Goal: Transaction & Acquisition: Purchase product/service

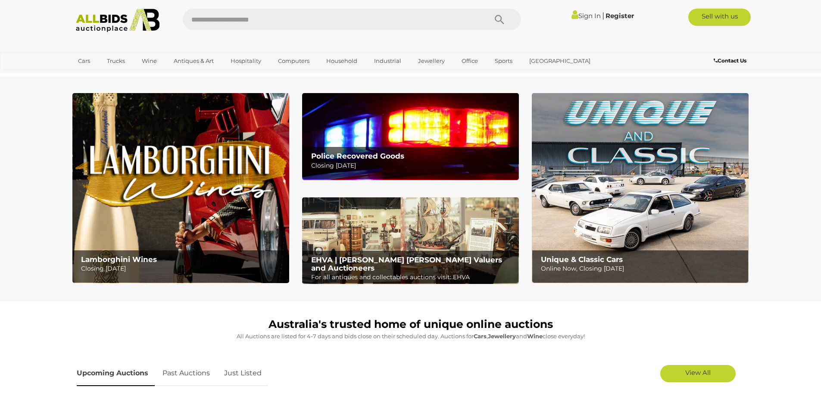
click at [670, 192] on img at bounding box center [640, 188] width 217 height 190
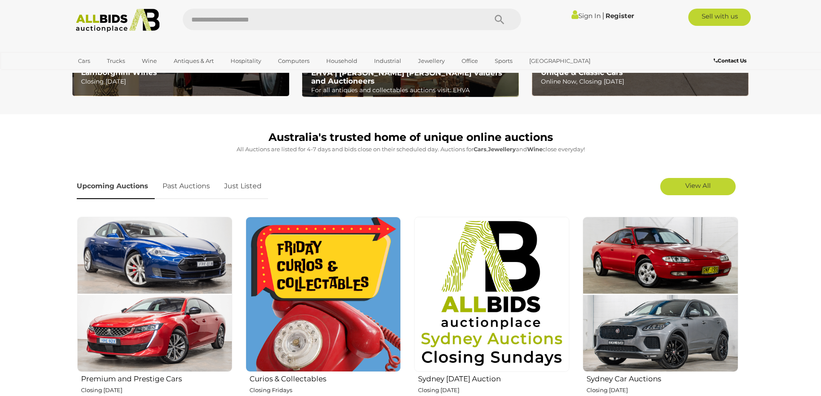
scroll to position [172, 0]
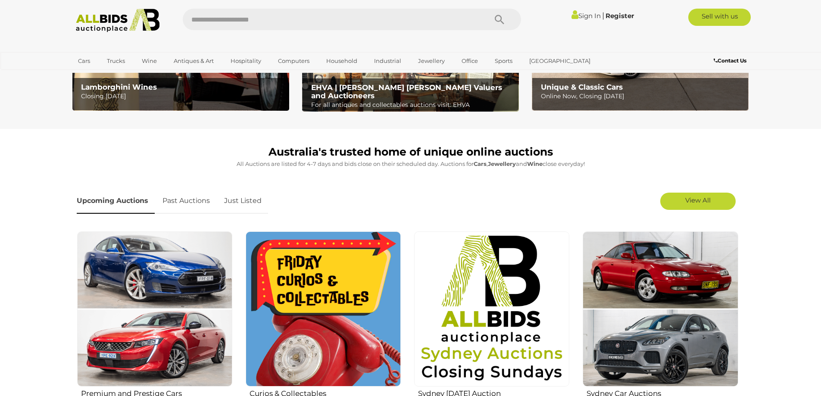
click at [369, 308] on img at bounding box center [323, 308] width 155 height 155
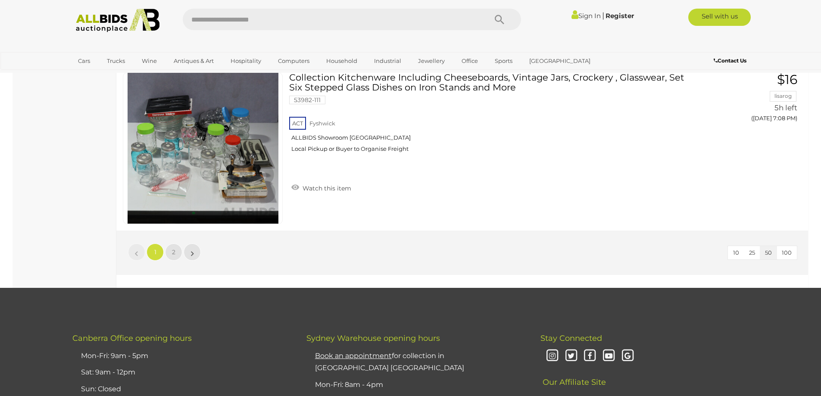
scroll to position [8316, 0]
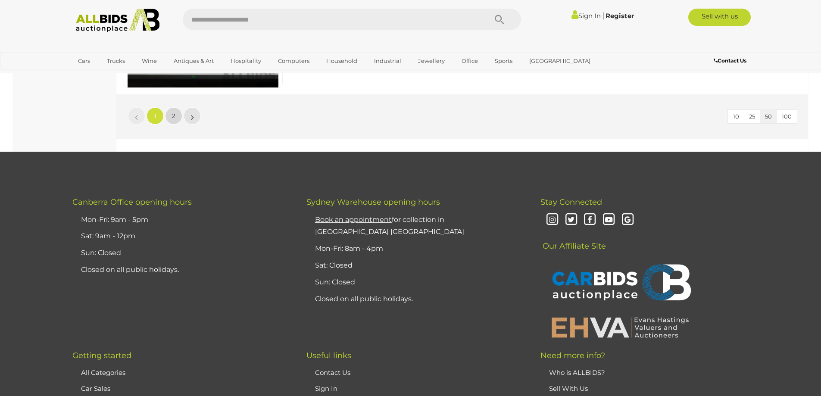
click at [175, 117] on span "2" at bounding box center [173, 116] width 3 height 8
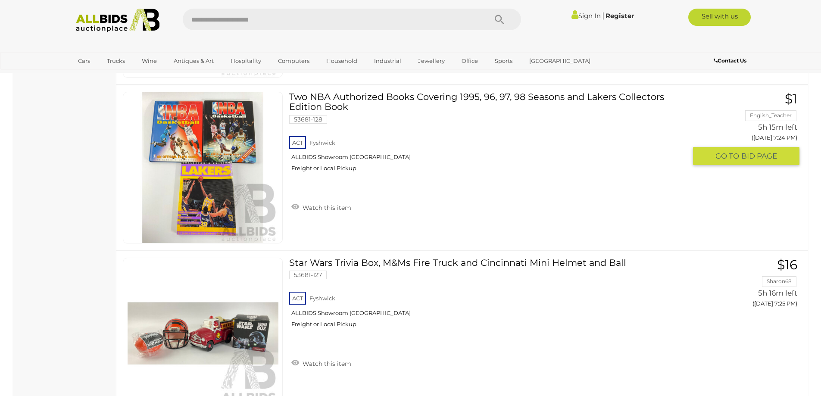
scroll to position [3003, 0]
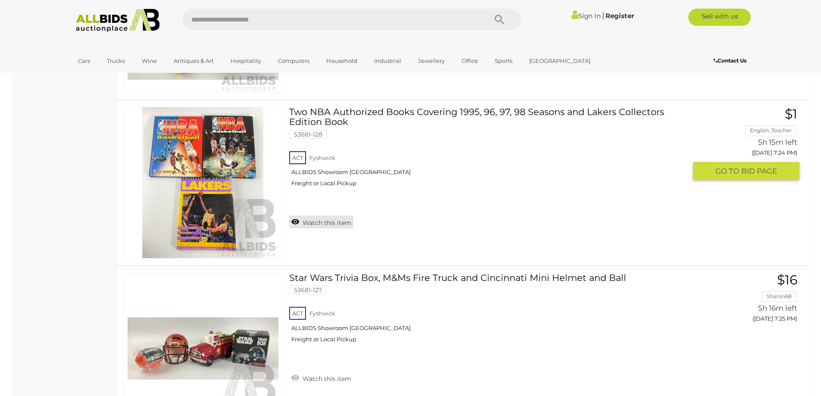
click at [319, 219] on link "Watch this item" at bounding box center [321, 221] width 64 height 13
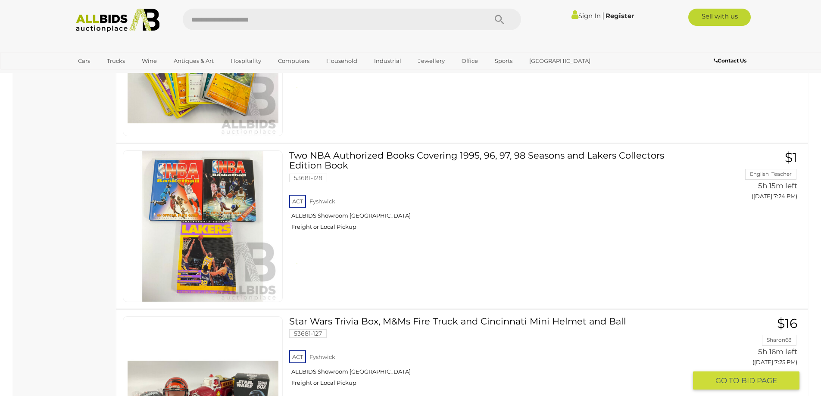
scroll to position [2874, 0]
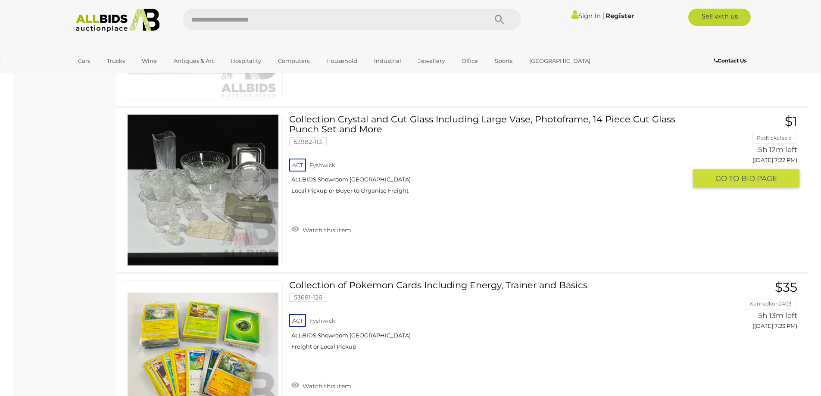
scroll to position [2793, 0]
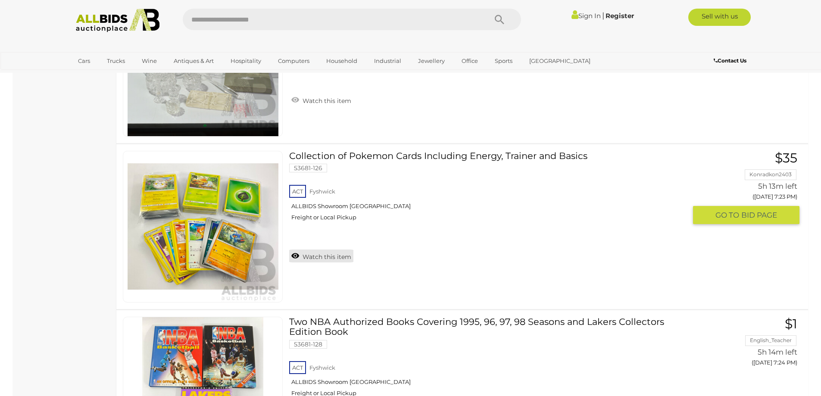
click at [309, 254] on link "Watch this item" at bounding box center [321, 255] width 64 height 13
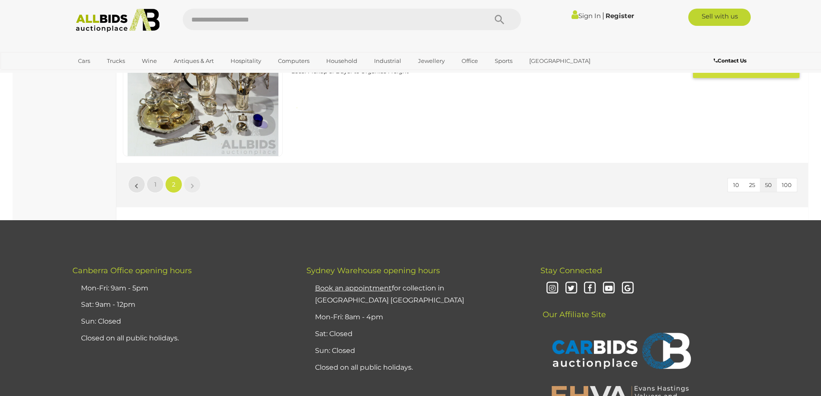
scroll to position [5809, 0]
